Goal: Check status: Check status

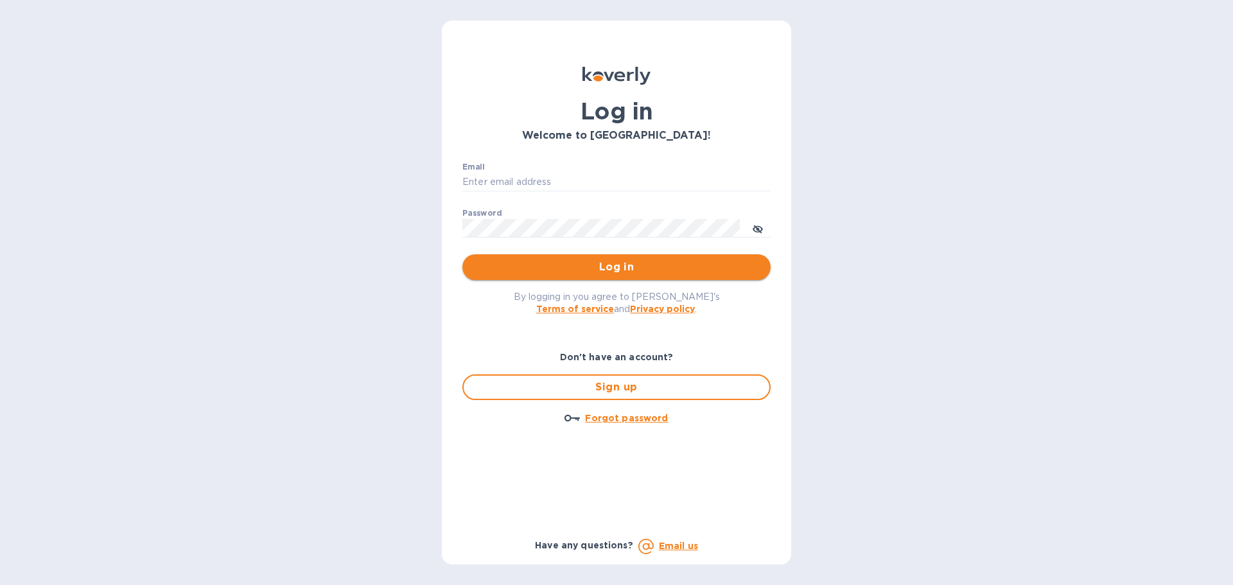
type input "chrisprice@colonialpatterns.com"
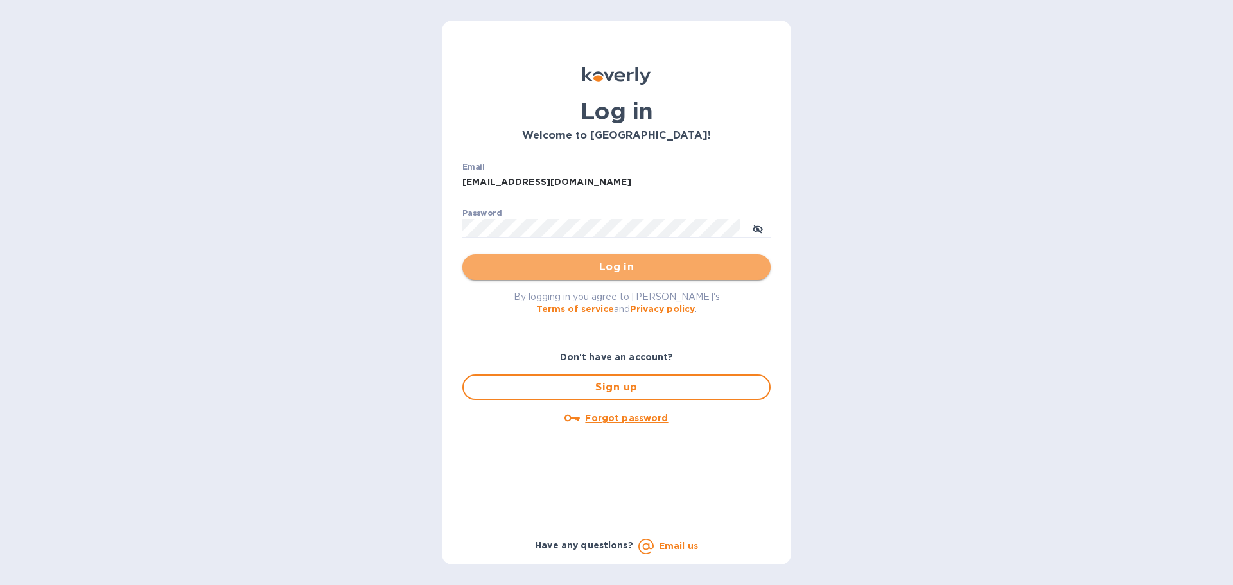
click at [613, 260] on span "Log in" at bounding box center [617, 266] width 288 height 15
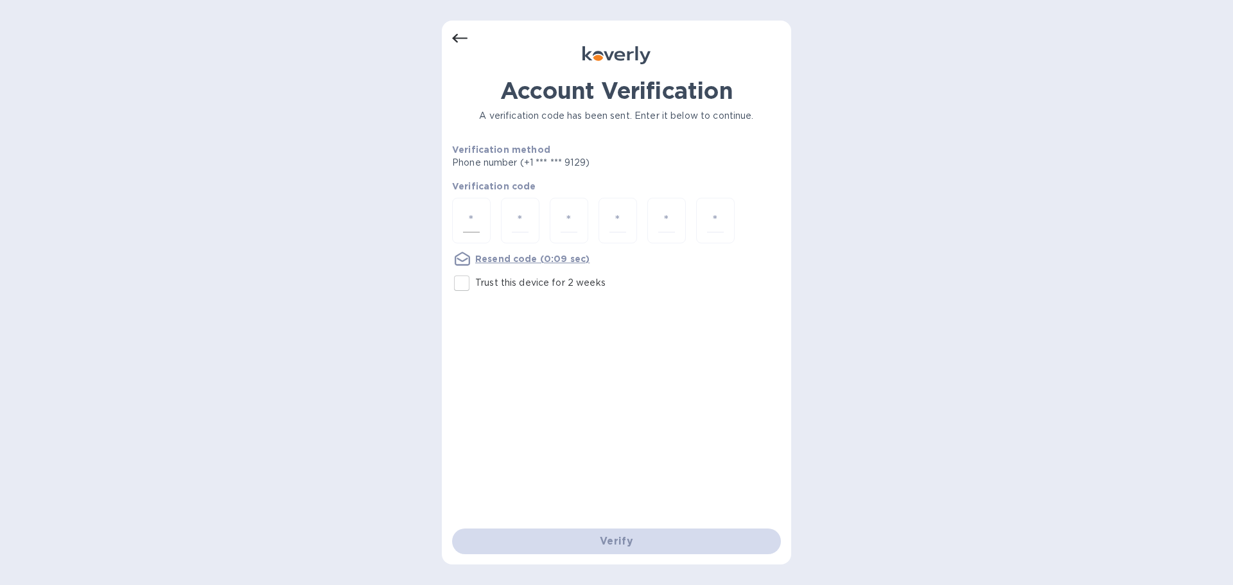
click at [487, 223] on div at bounding box center [471, 221] width 39 height 46
type input "2"
type input "4"
type input "6"
type input "8"
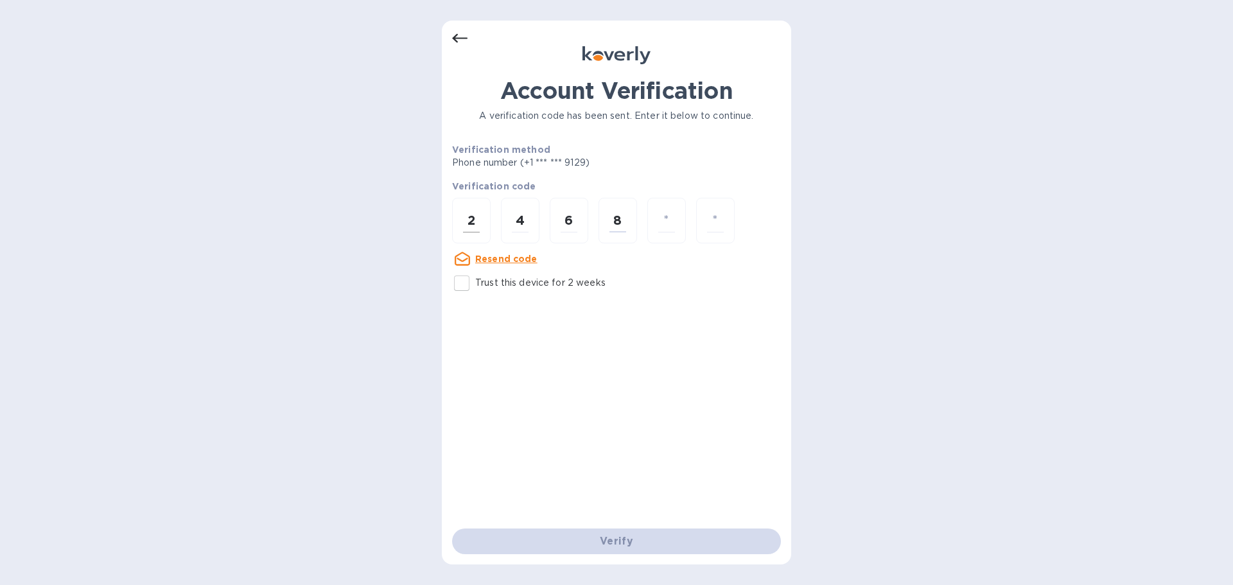
type input "0"
type input "3"
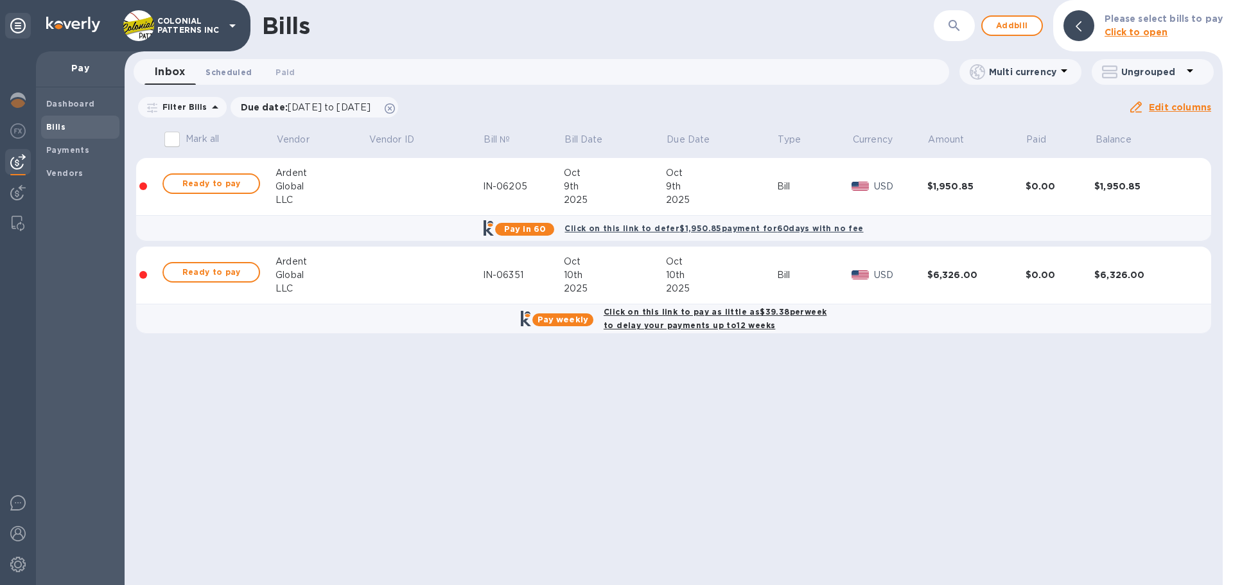
click at [228, 69] on span "Scheduled 0" at bounding box center [229, 72] width 46 height 13
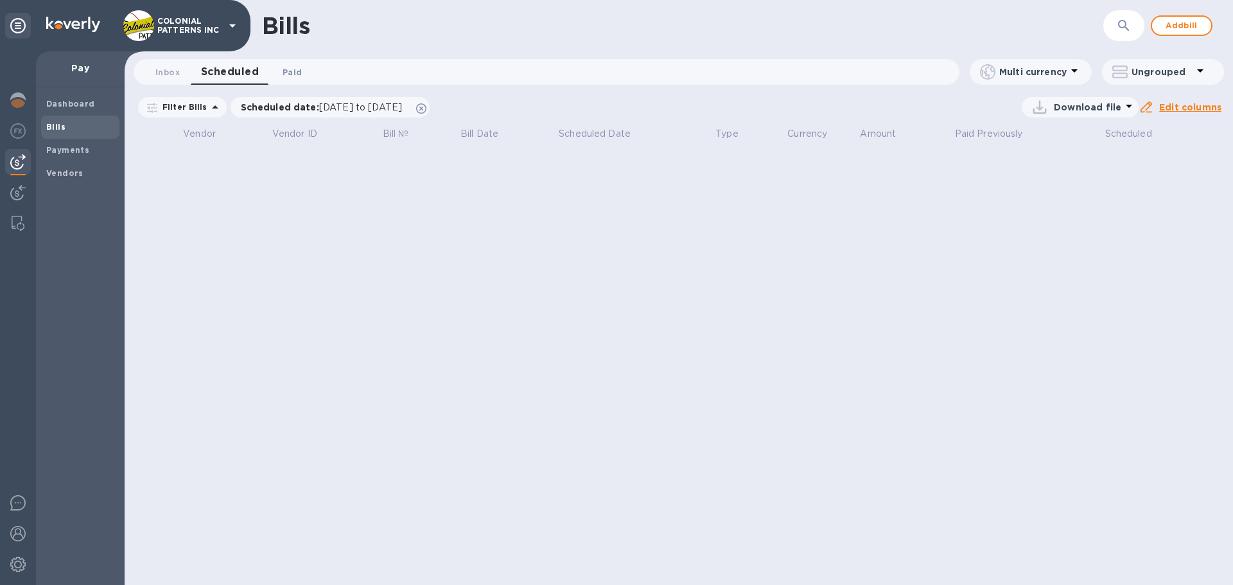
click at [292, 71] on span "Paid 0" at bounding box center [292, 72] width 19 height 13
click at [167, 73] on span "Inbox 0" at bounding box center [167, 72] width 24 height 13
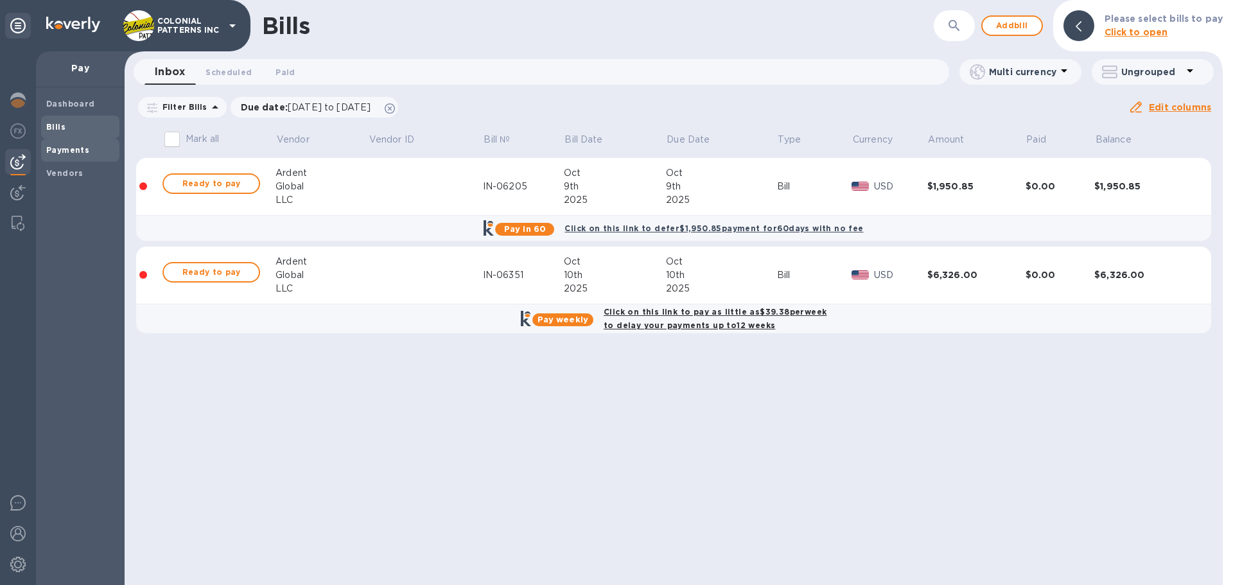
click at [72, 147] on b "Payments" at bounding box center [67, 150] width 43 height 10
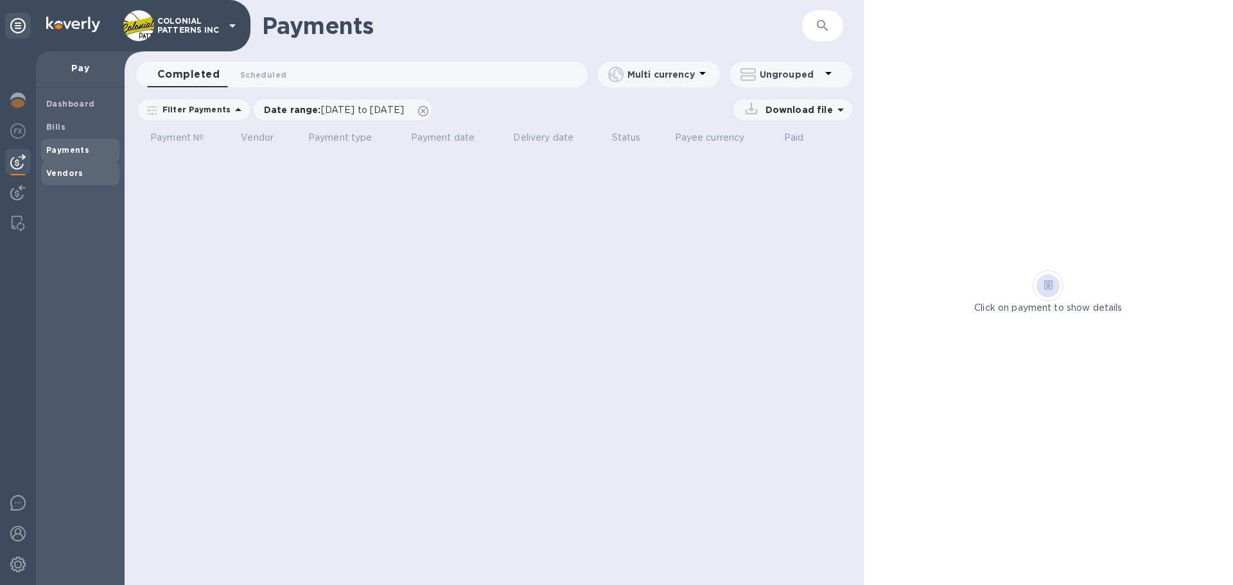
click at [53, 171] on b "Vendors" at bounding box center [64, 173] width 37 height 10
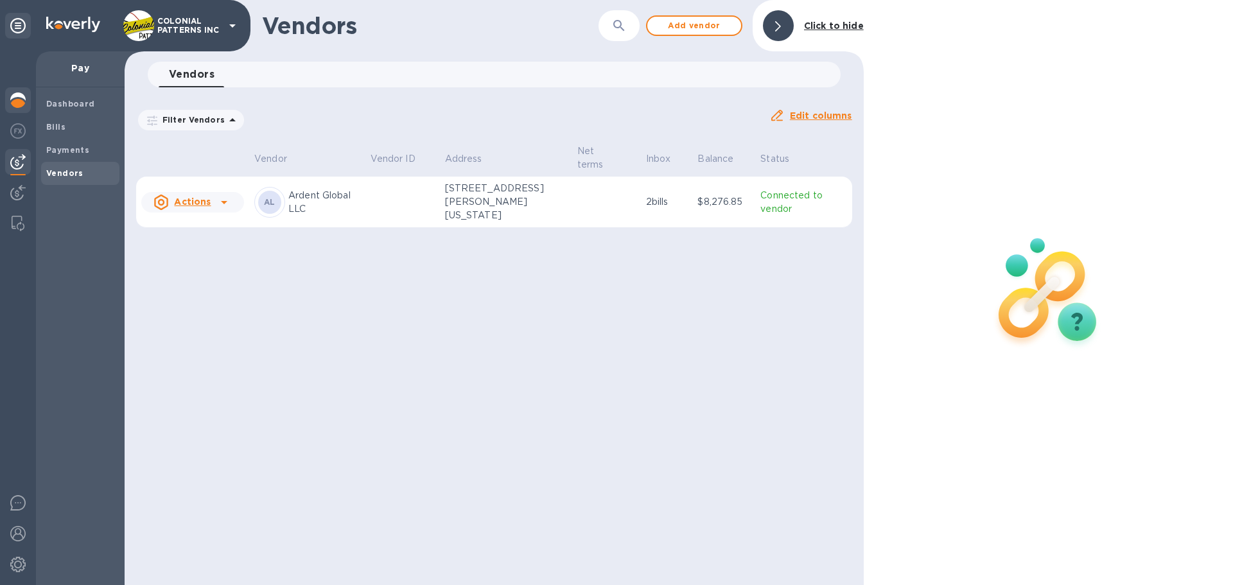
click at [17, 102] on img at bounding box center [17, 99] width 15 height 15
